Goal: Task Accomplishment & Management: Manage account settings

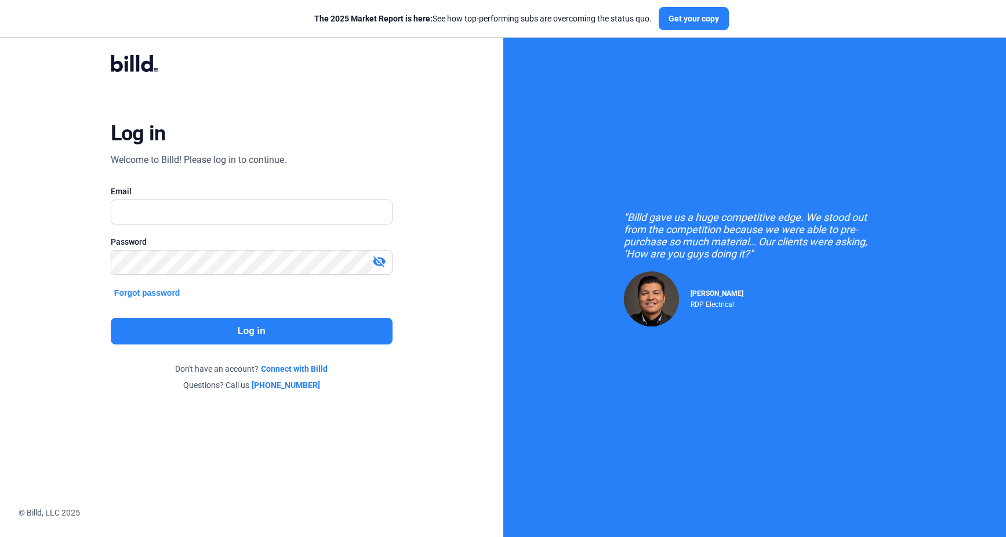
click at [259, 158] on div "Welcome to Billd! Please log in to continue." at bounding box center [199, 160] width 176 height 14
click at [252, 213] on input "text" at bounding box center [245, 212] width 268 height 24
type input "[PERSON_NAME][EMAIL_ADDRESS][PERSON_NAME][DOMAIN_NAME]"
click at [295, 328] on button "Log in" at bounding box center [252, 331] width 282 height 27
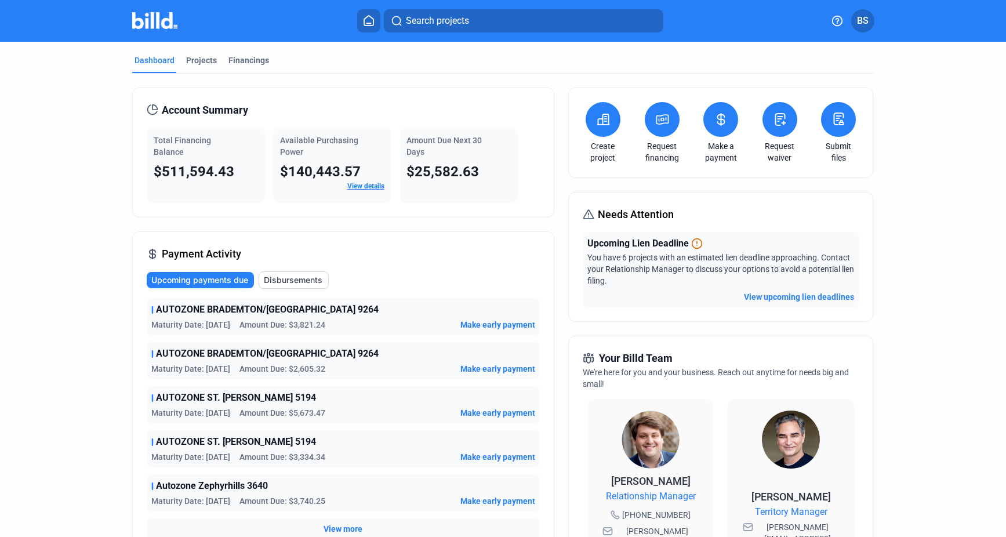
click at [722, 120] on icon at bounding box center [721, 120] width 14 height 14
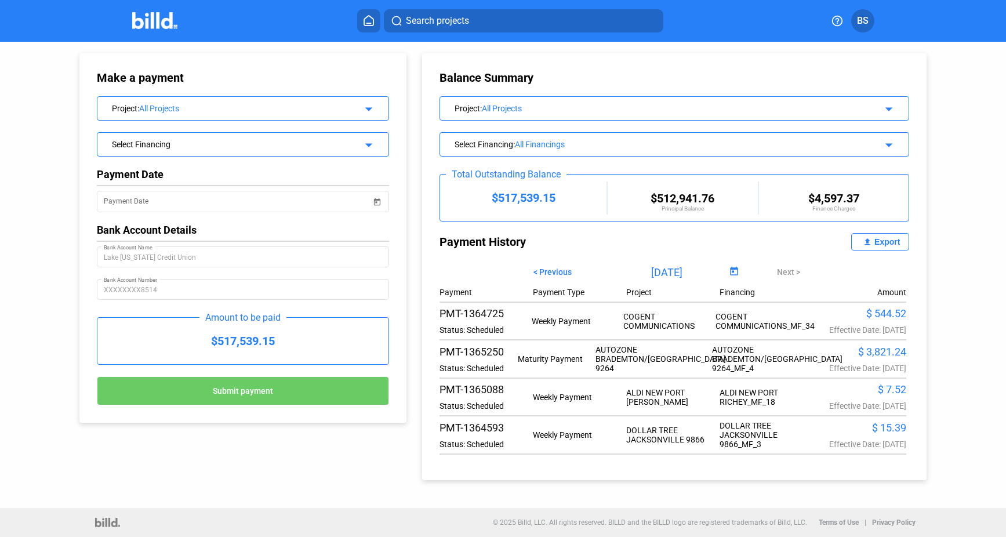
click at [180, 143] on div "Select Financing" at bounding box center [230, 143] width 236 height 12
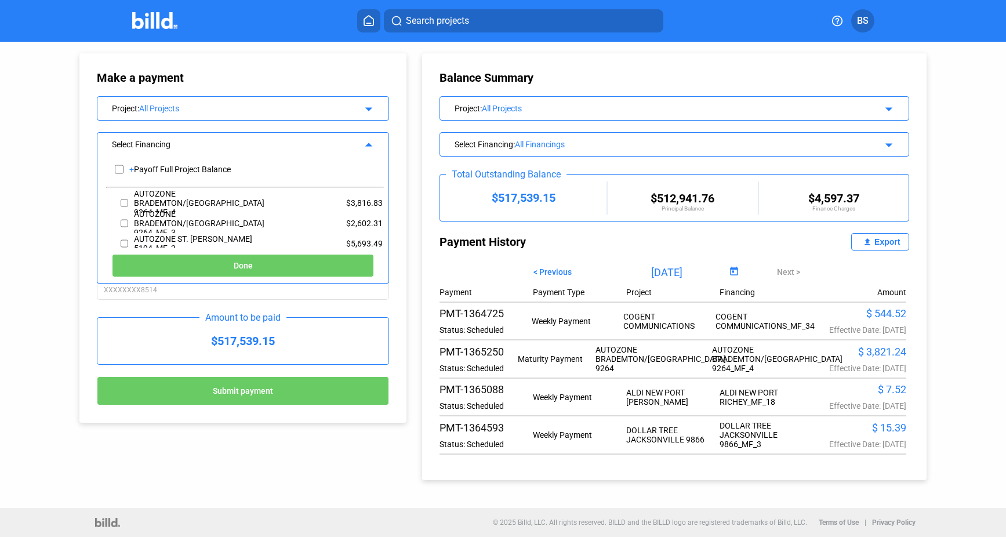
click at [61, 164] on div "Make a payment Project : All Projects arrow_drop_down Select Financing arrow_dr…" at bounding box center [231, 232] width 362 height 381
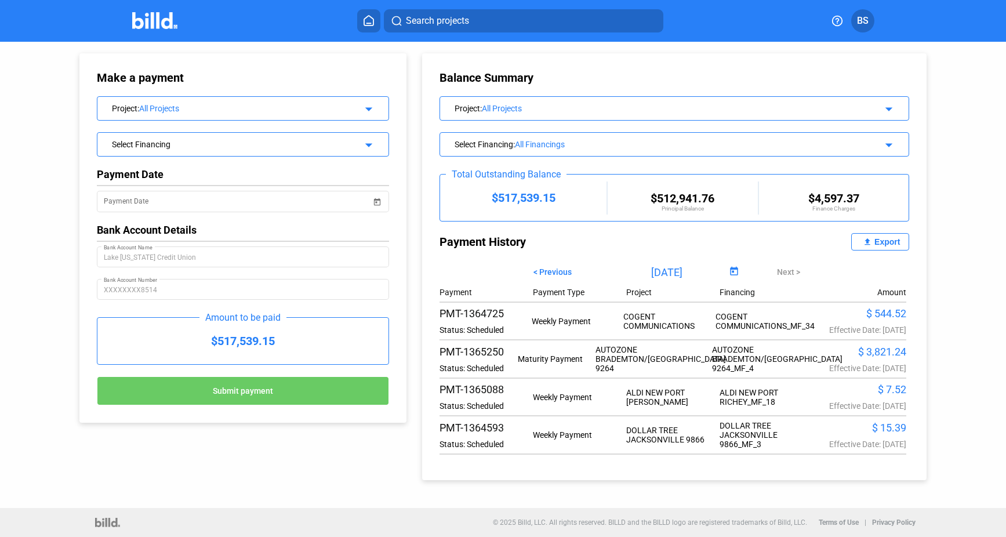
click at [194, 154] on div "Select Financing arrow_drop_down" at bounding box center [243, 144] width 293 height 24
click at [173, 142] on div "Select Financing" at bounding box center [230, 143] width 236 height 12
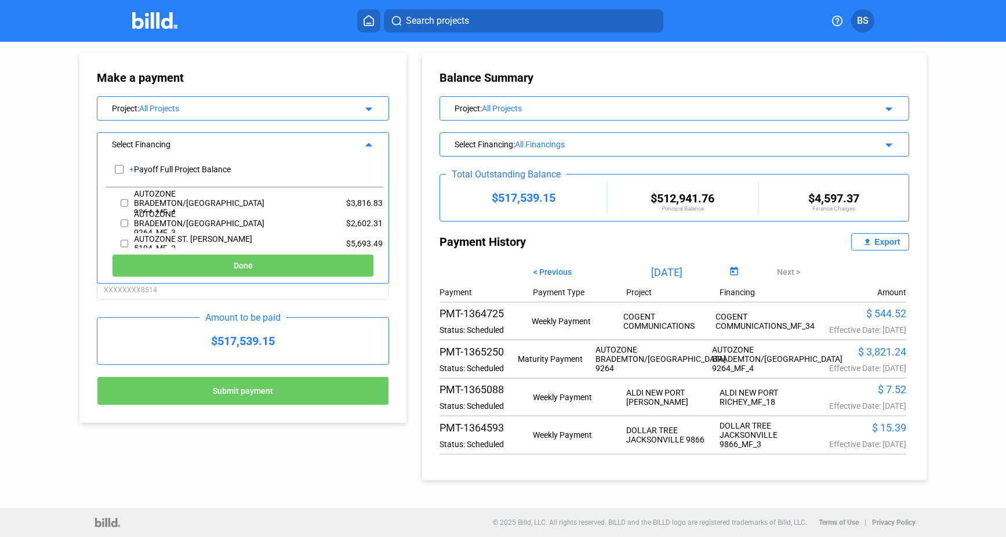
click at [60, 175] on div "Make a payment Project : All Projects arrow_drop_down Select Financing arrow_dr…" at bounding box center [231, 232] width 362 height 381
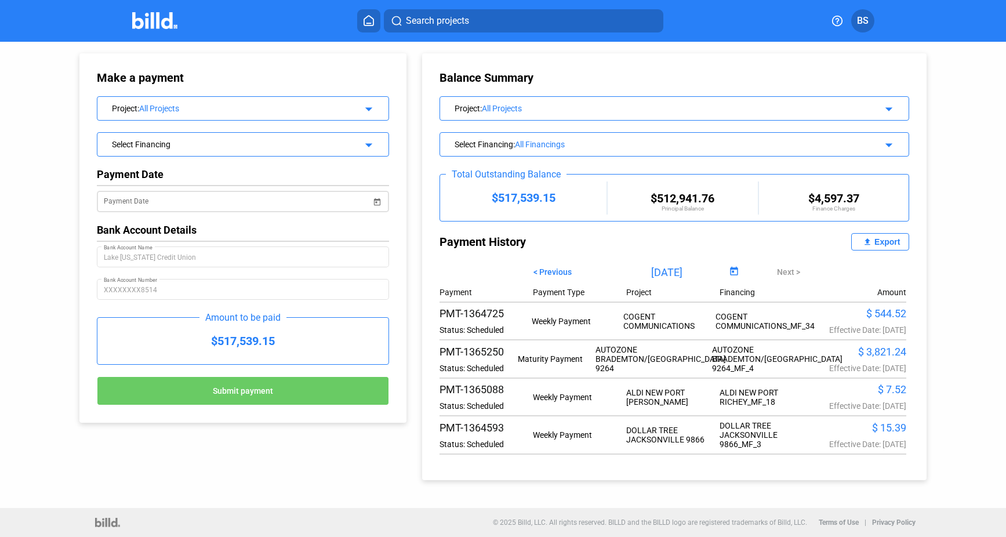
click at [154, 200] on input "Payment Date" at bounding box center [238, 202] width 268 height 14
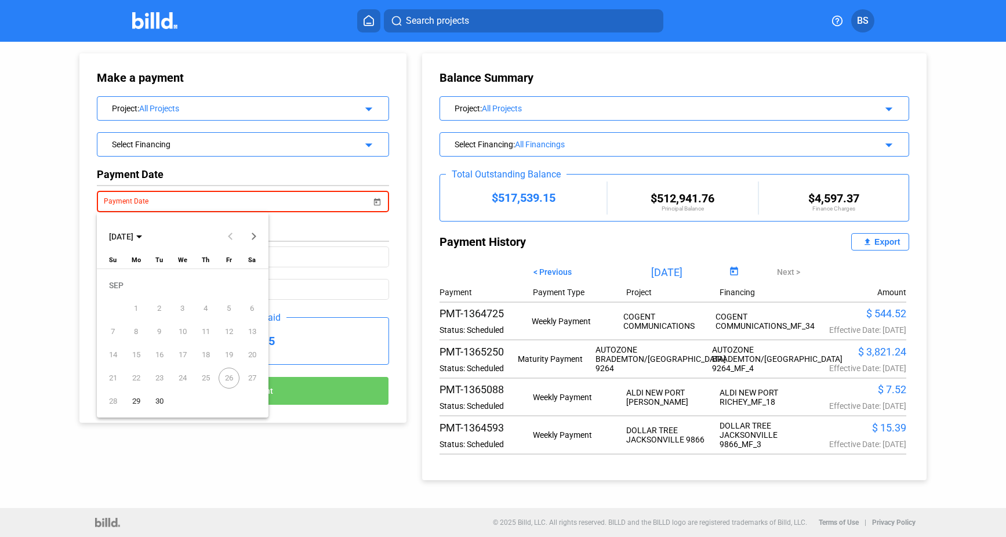
click at [299, 228] on div at bounding box center [503, 268] width 1006 height 537
